Goal: Transaction & Acquisition: Obtain resource

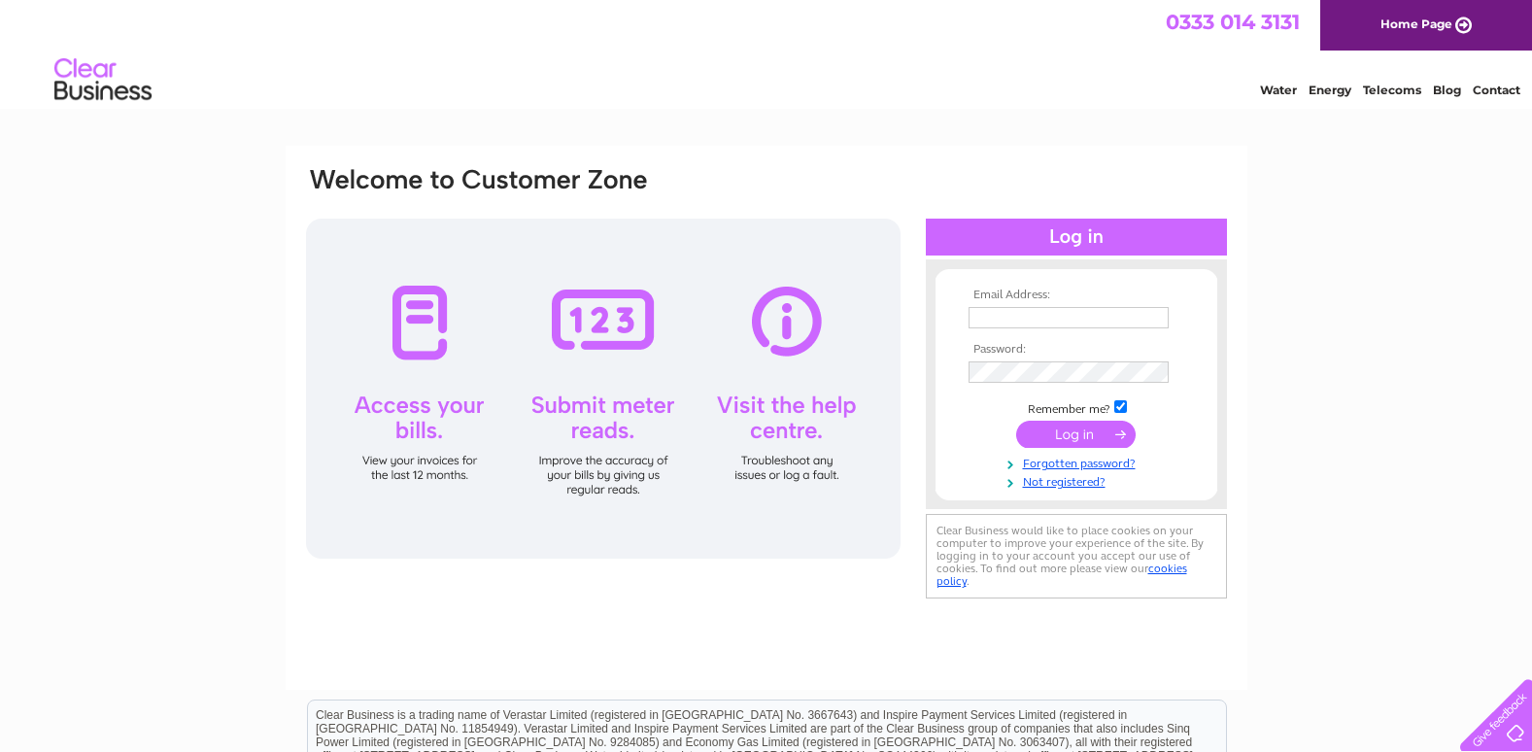
click at [981, 316] on input "text" at bounding box center [1069, 317] width 200 height 21
type input "ann.mcintosh@jmtaylor.co.uk"
click at [981, 423] on input "submit" at bounding box center [1076, 436] width 120 height 27
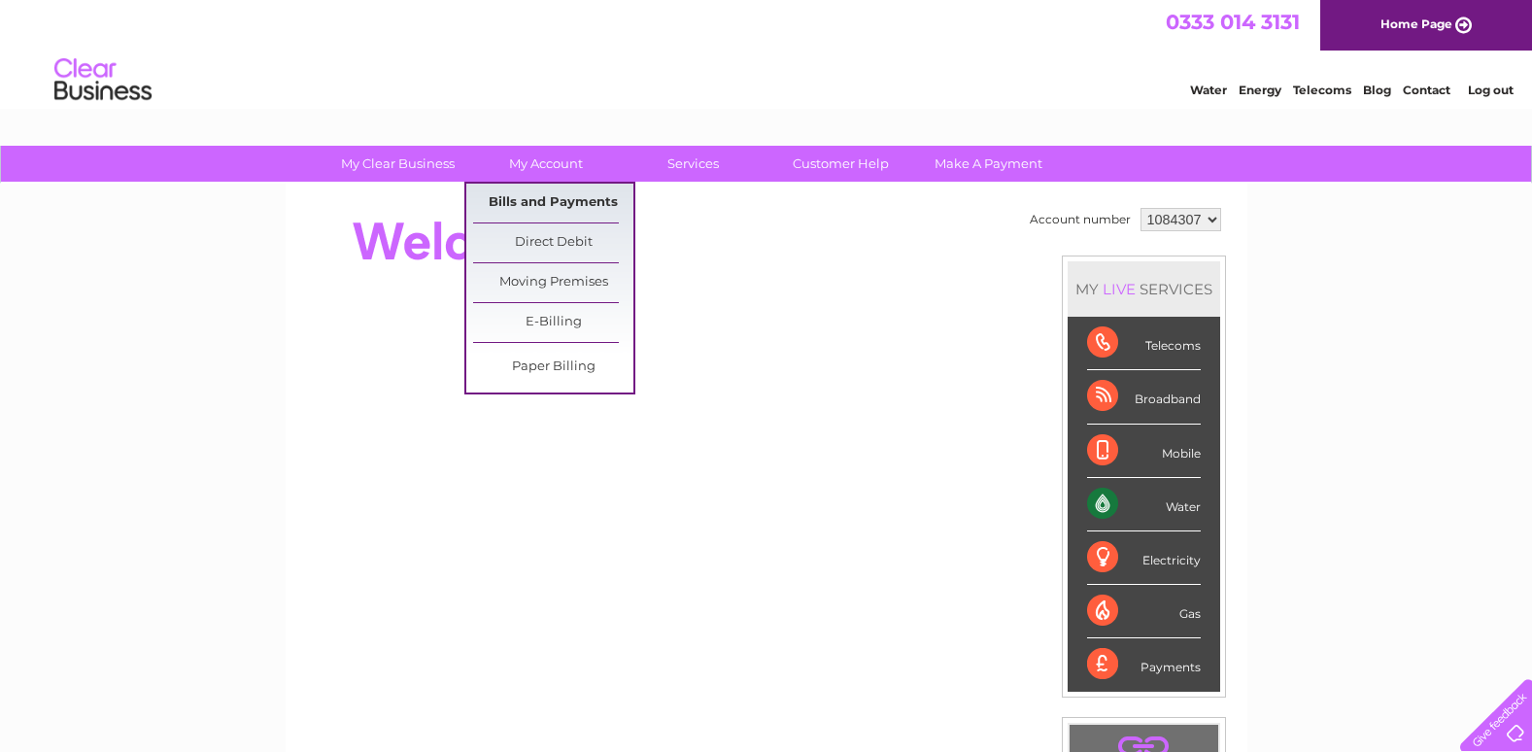
click at [562, 204] on link "Bills and Payments" at bounding box center [553, 203] width 160 height 39
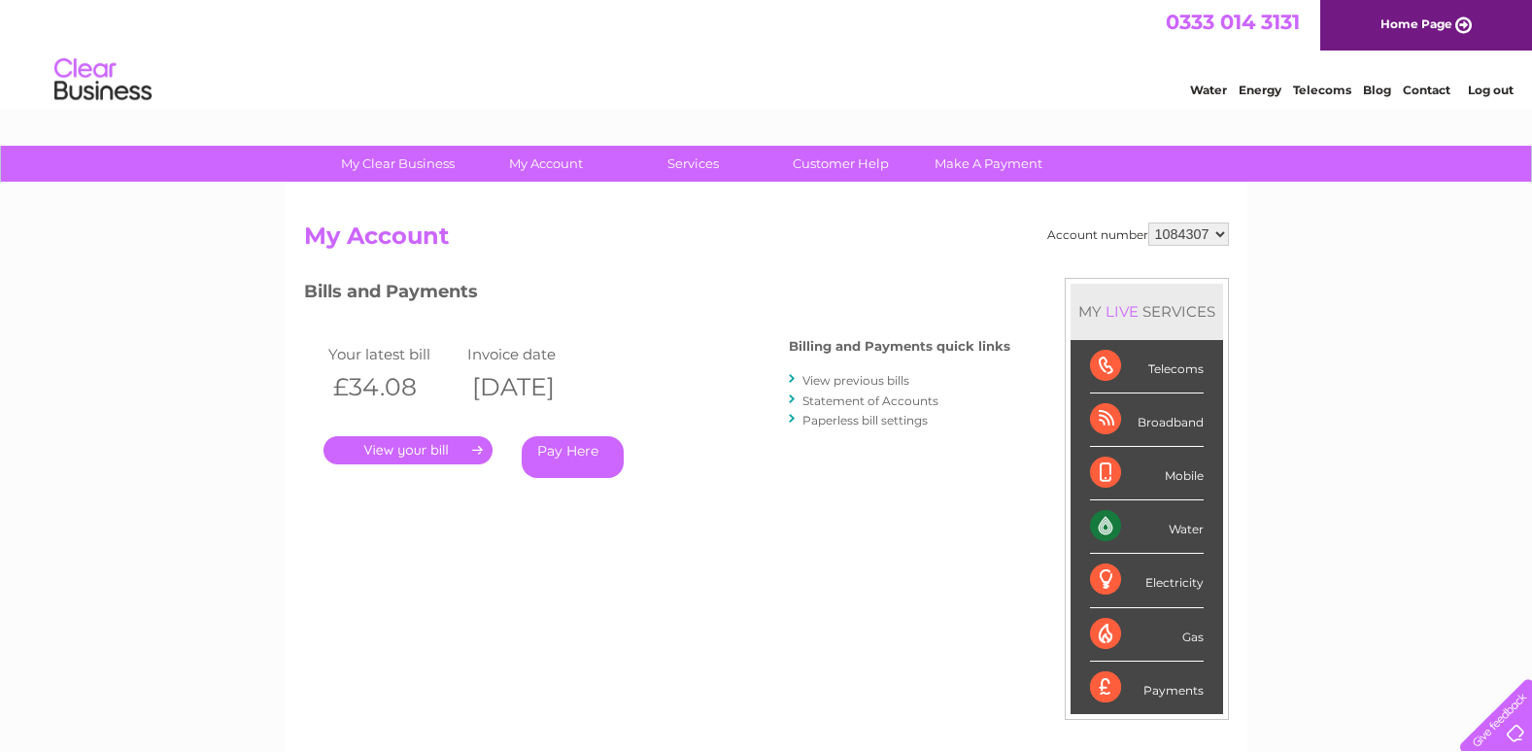
click at [397, 447] on link "." at bounding box center [408, 450] width 169 height 28
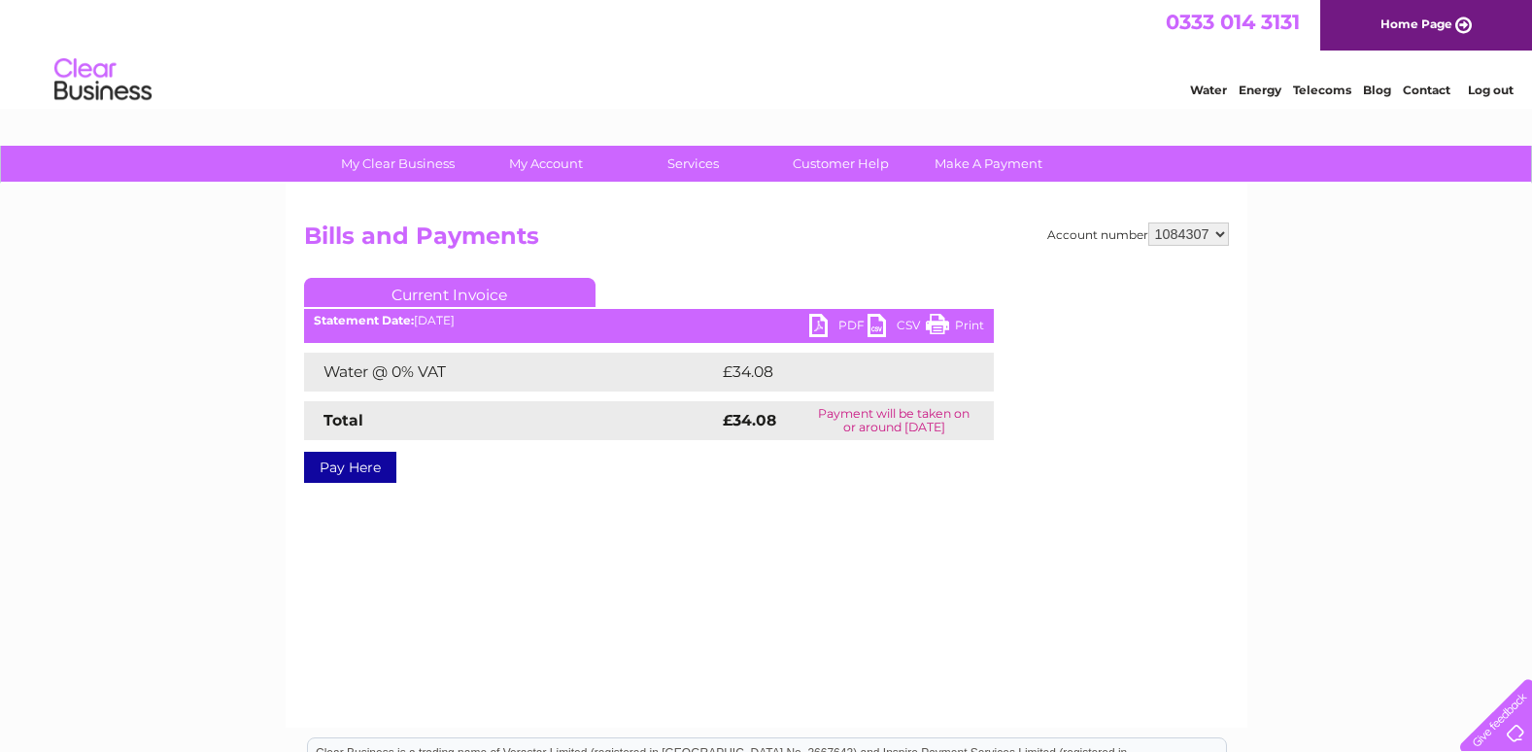
click at [839, 327] on link "PDF" at bounding box center [838, 328] width 58 height 28
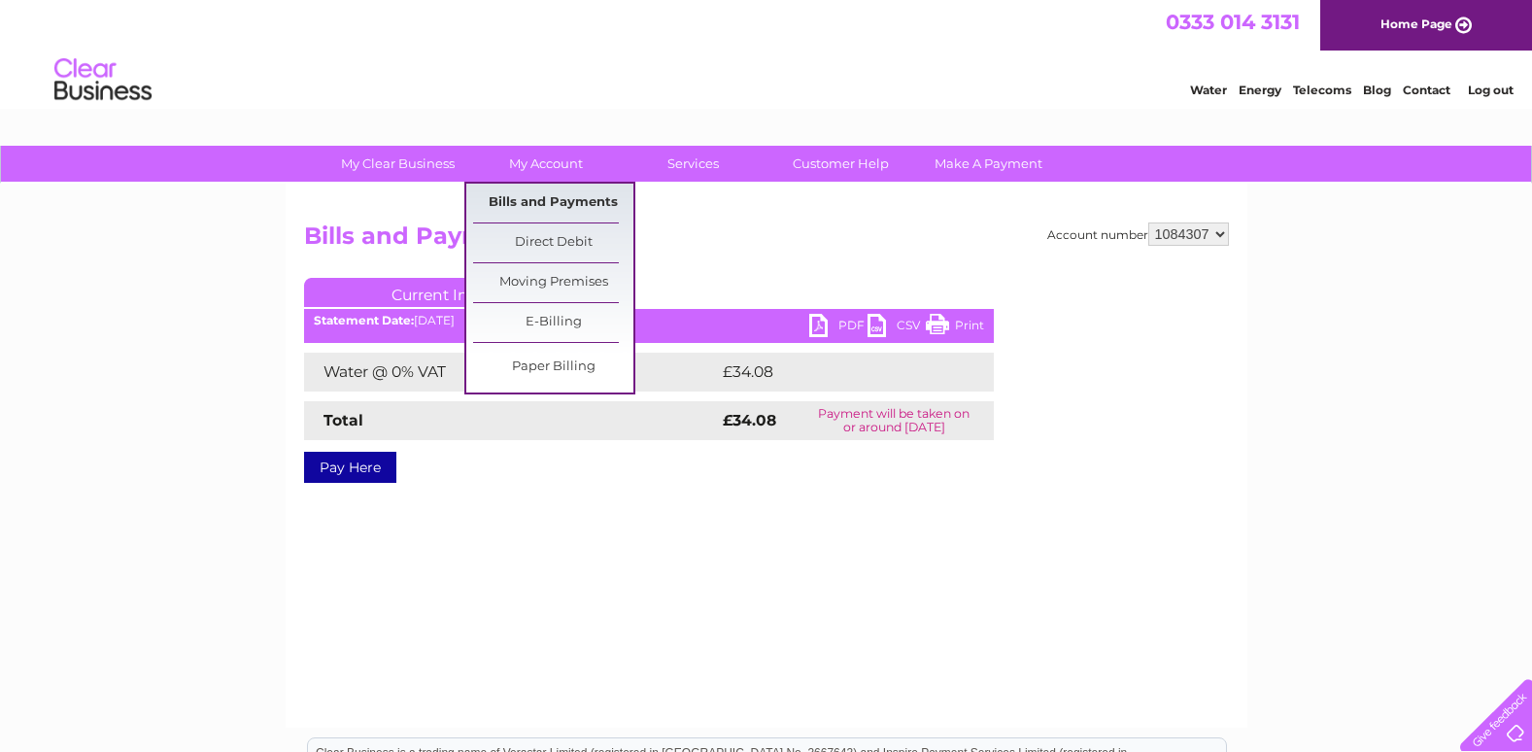
click at [532, 203] on link "Bills and Payments" at bounding box center [553, 203] width 160 height 39
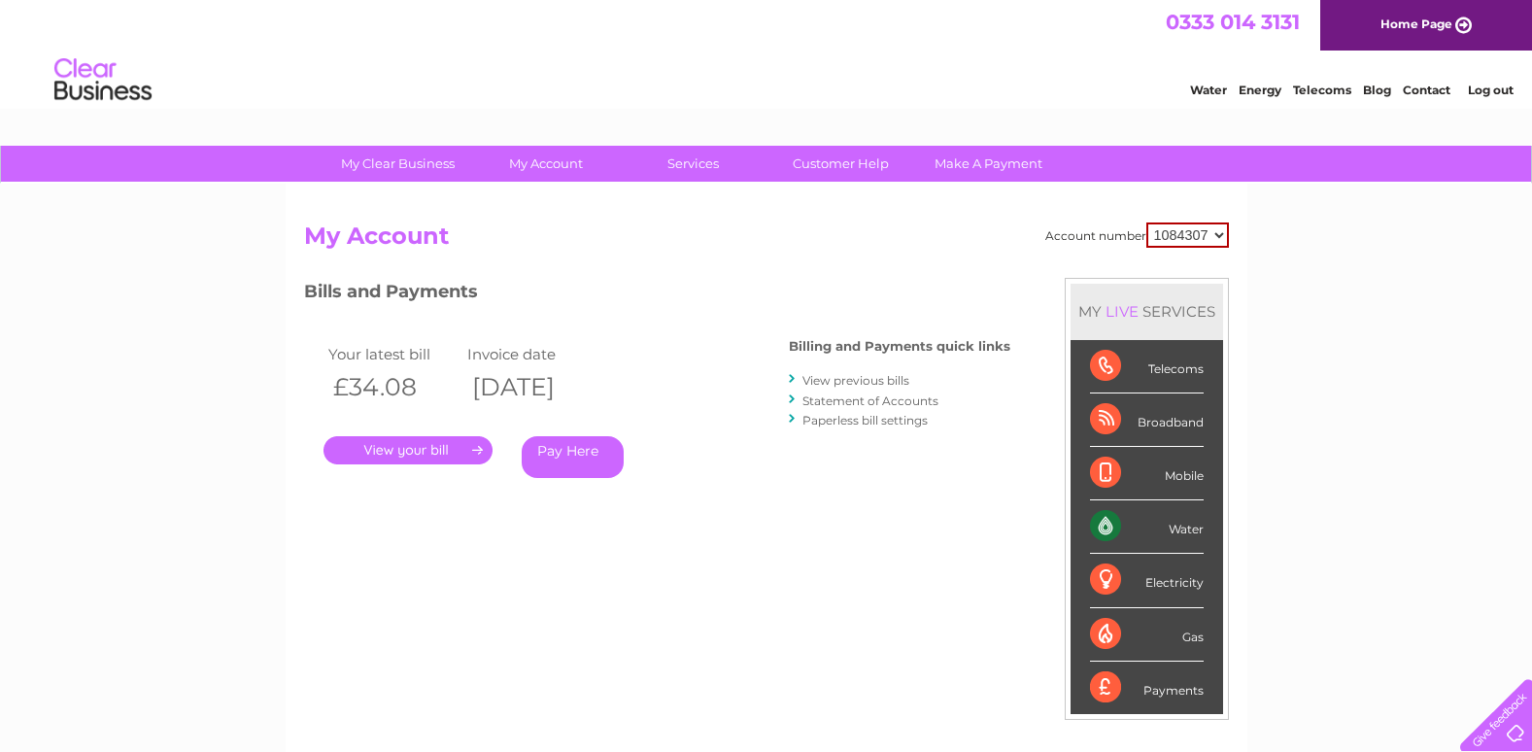
click at [837, 381] on link "View previous bills" at bounding box center [856, 380] width 107 height 15
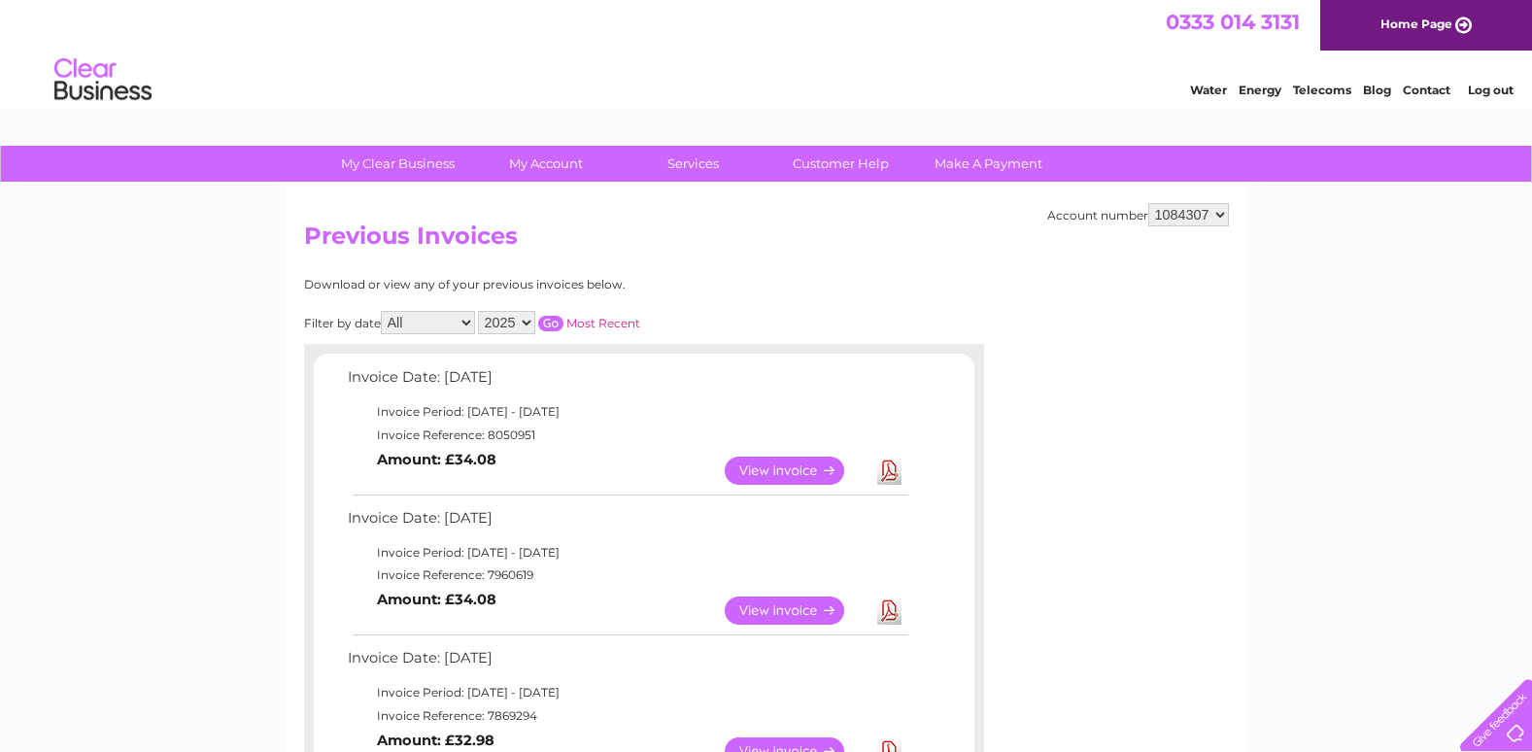
scroll to position [136, 0]
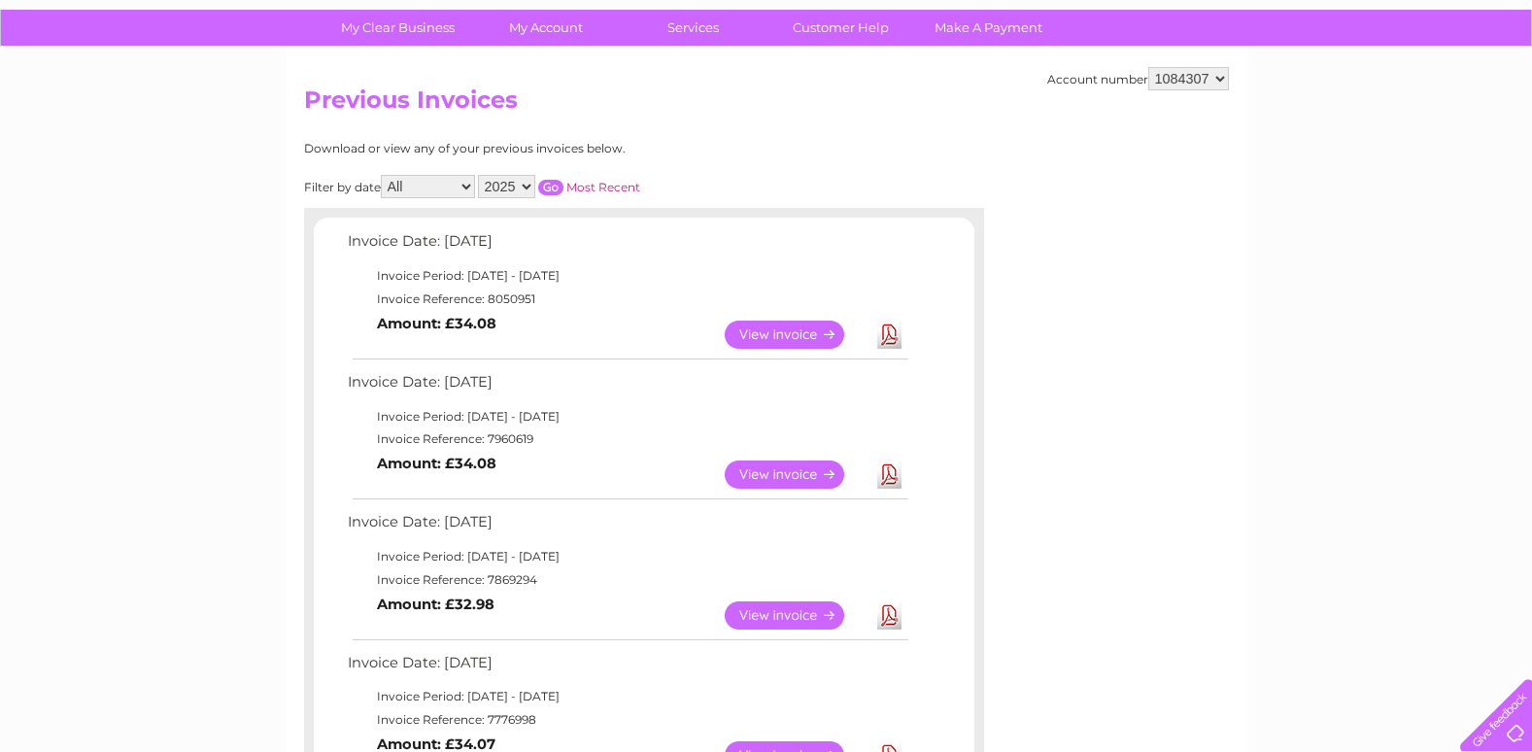
click at [767, 614] on link "View" at bounding box center [796, 615] width 143 height 28
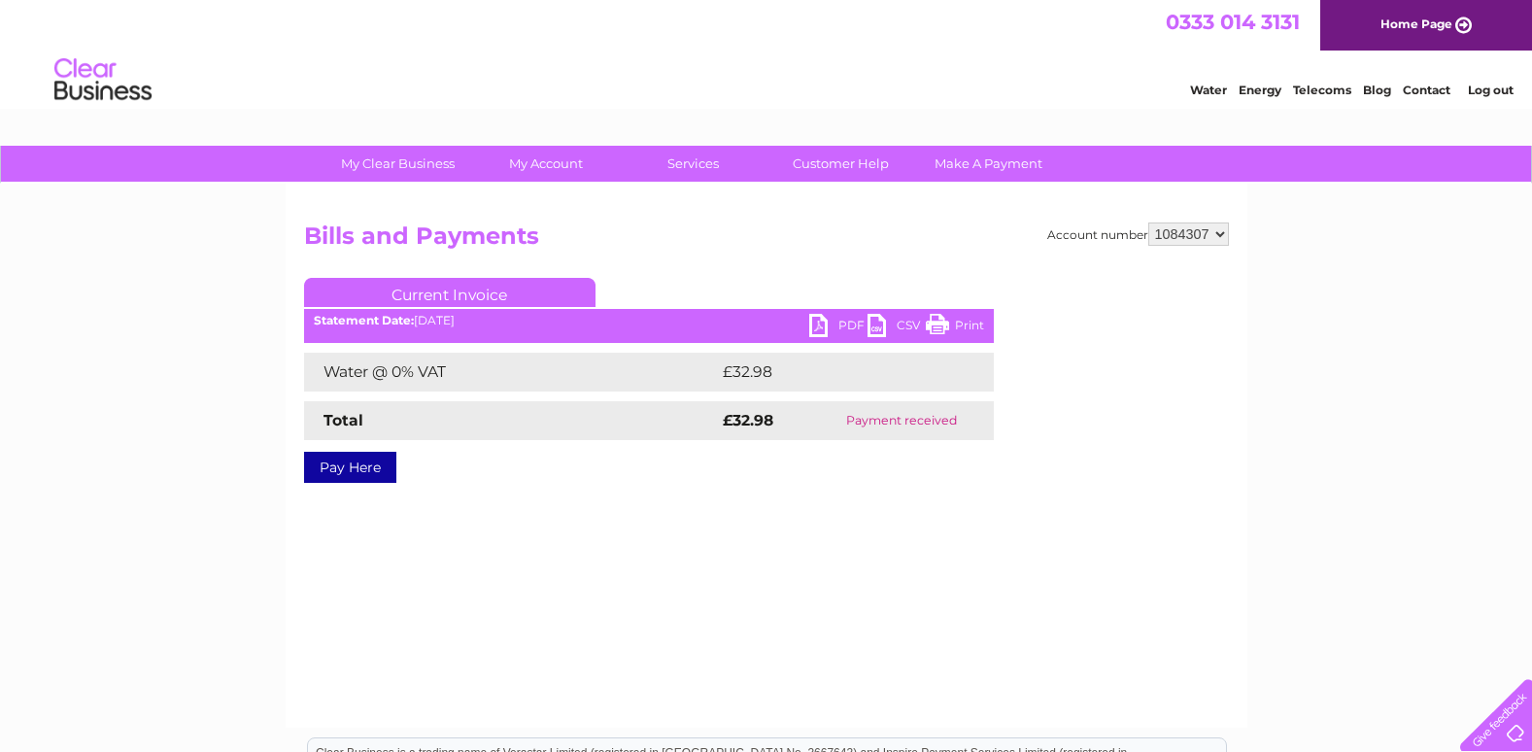
click at [844, 324] on link "PDF" at bounding box center [838, 328] width 58 height 28
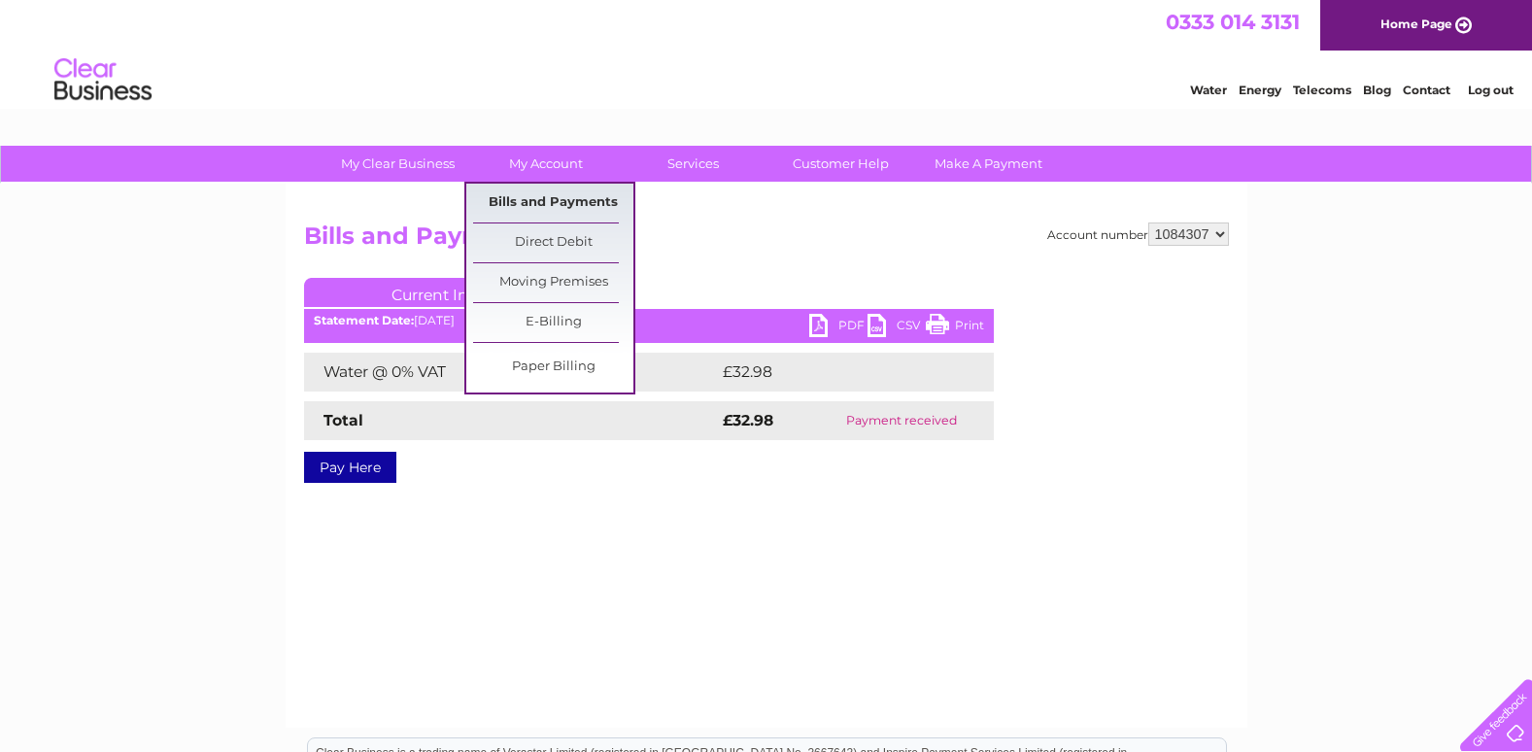
click at [576, 199] on link "Bills and Payments" at bounding box center [553, 203] width 160 height 39
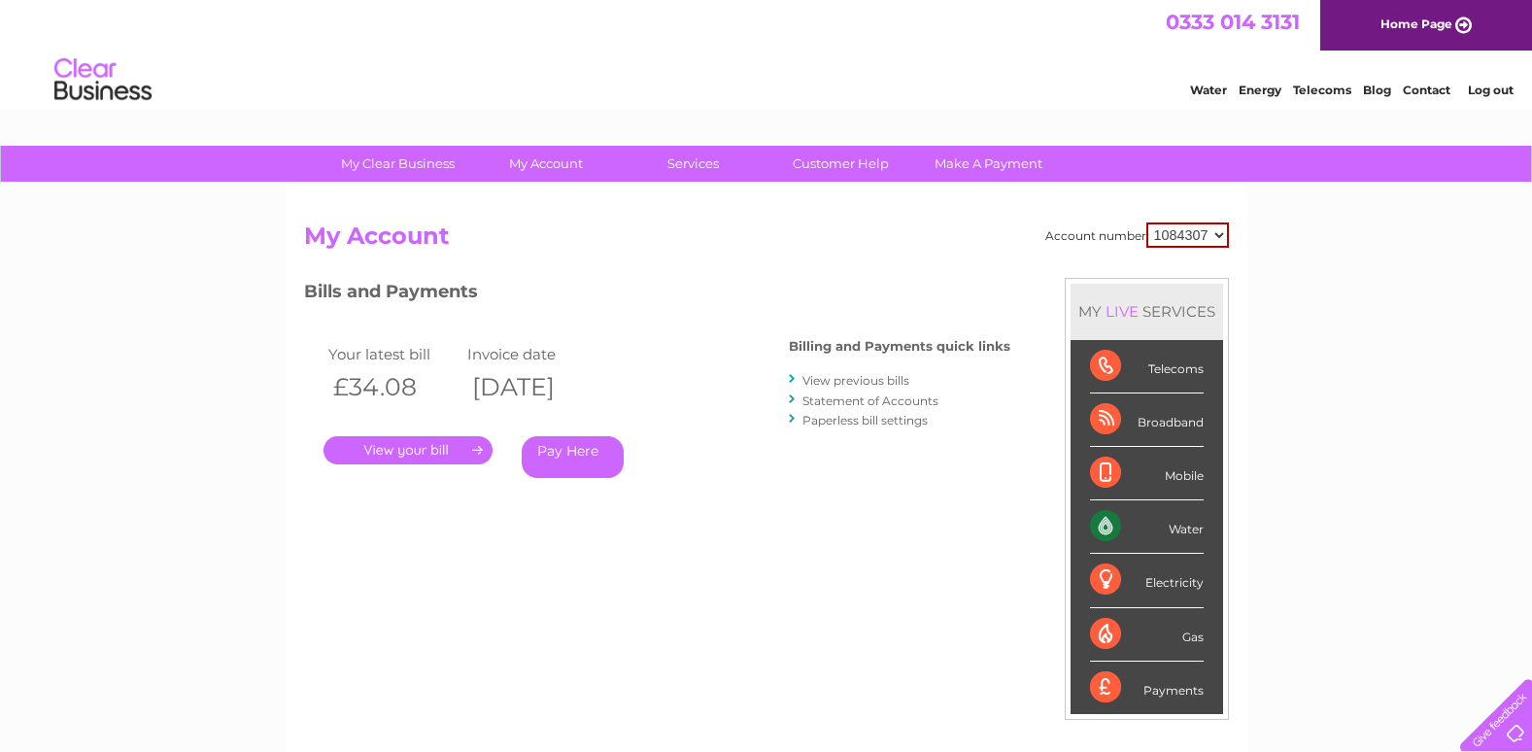
click at [876, 378] on link "View previous bills" at bounding box center [856, 380] width 107 height 15
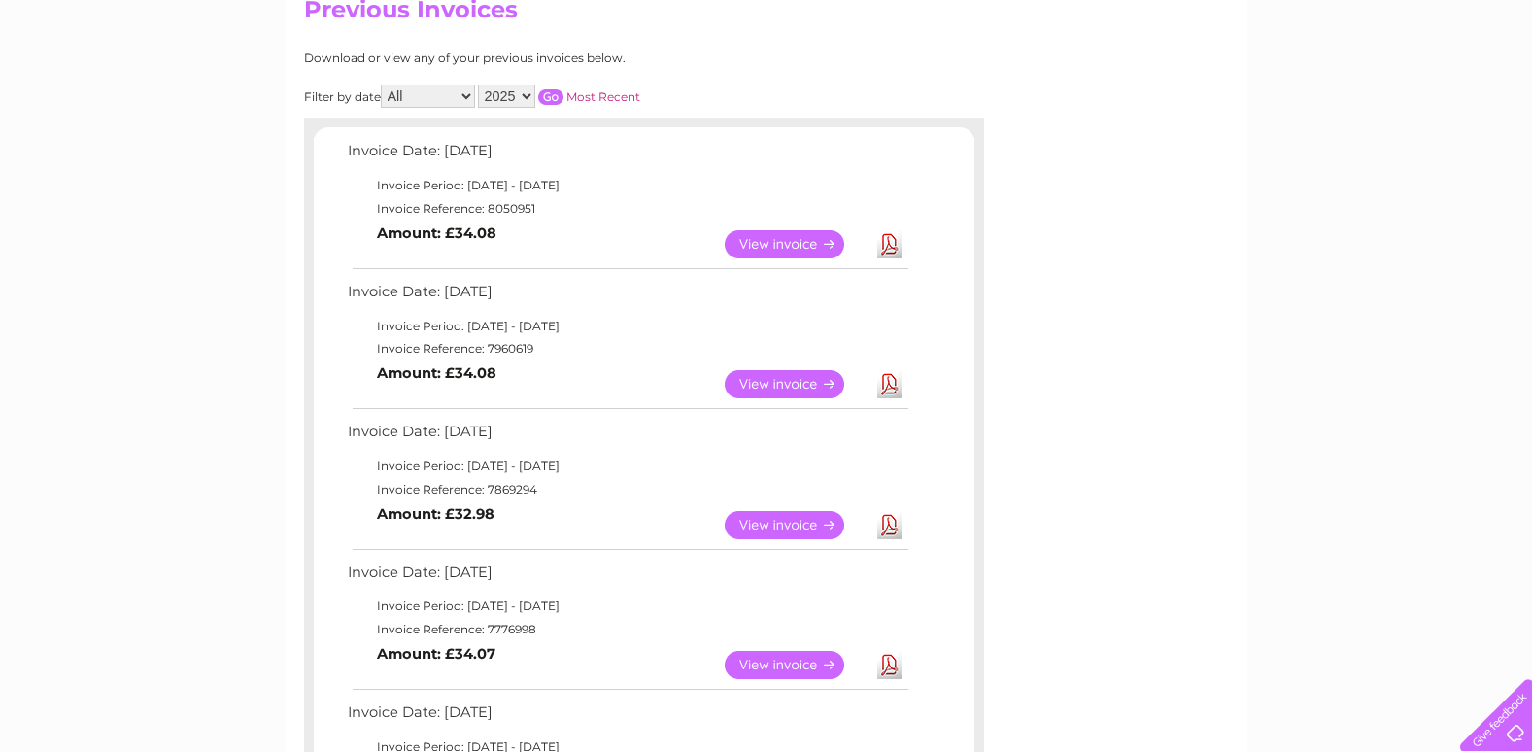
scroll to position [250, 0]
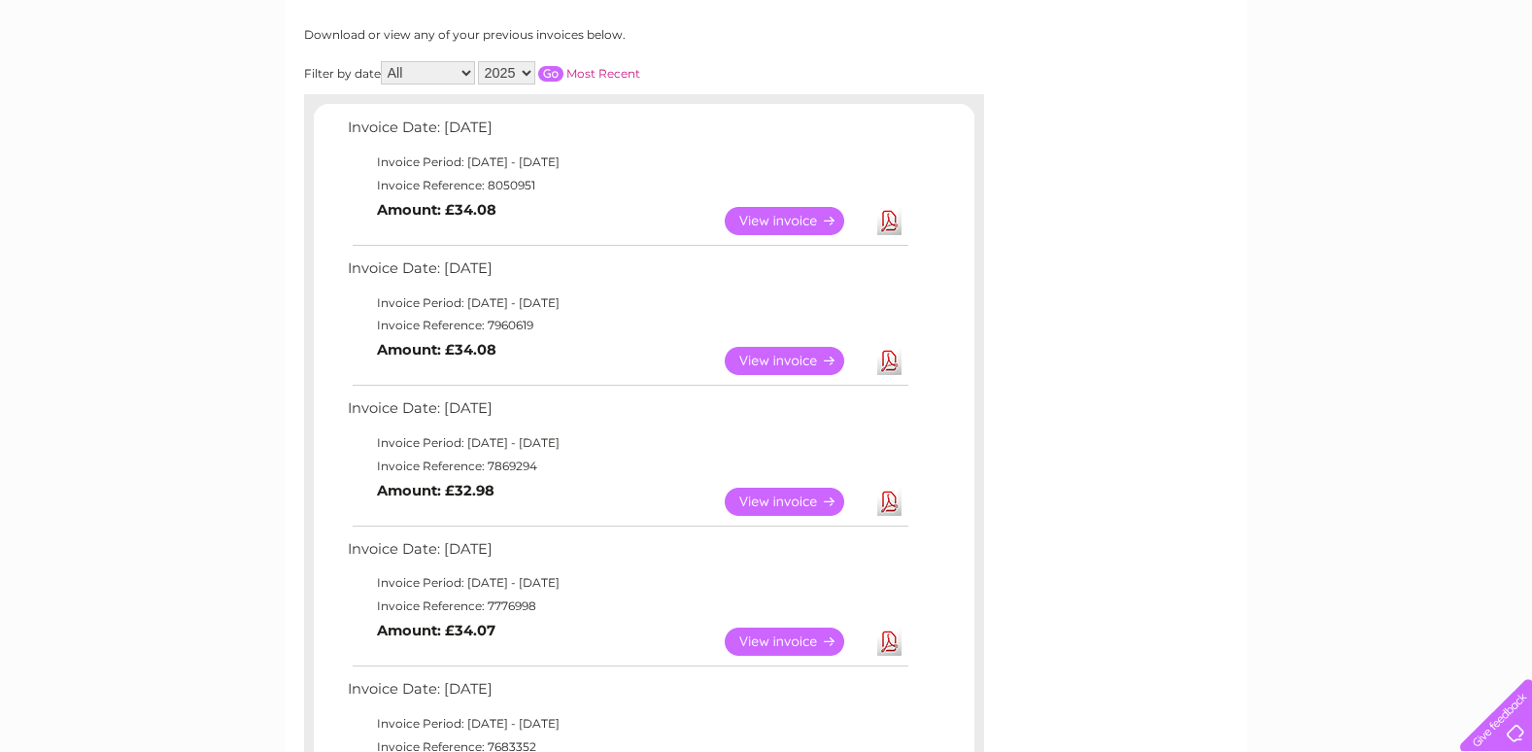
click at [770, 363] on link "View" at bounding box center [796, 361] width 143 height 28
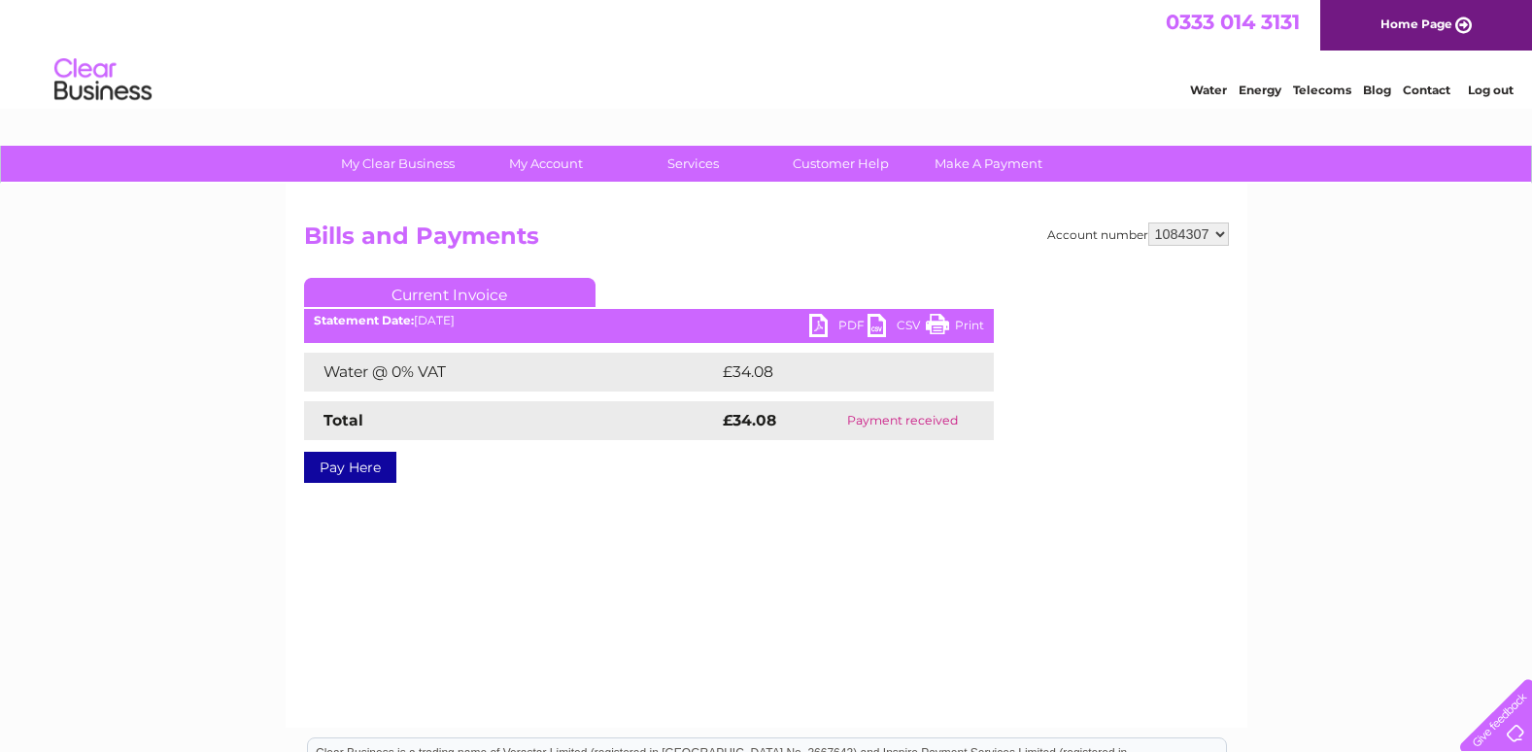
click at [845, 325] on link "PDF" at bounding box center [838, 328] width 58 height 28
